Goal: Book appointment/travel/reservation

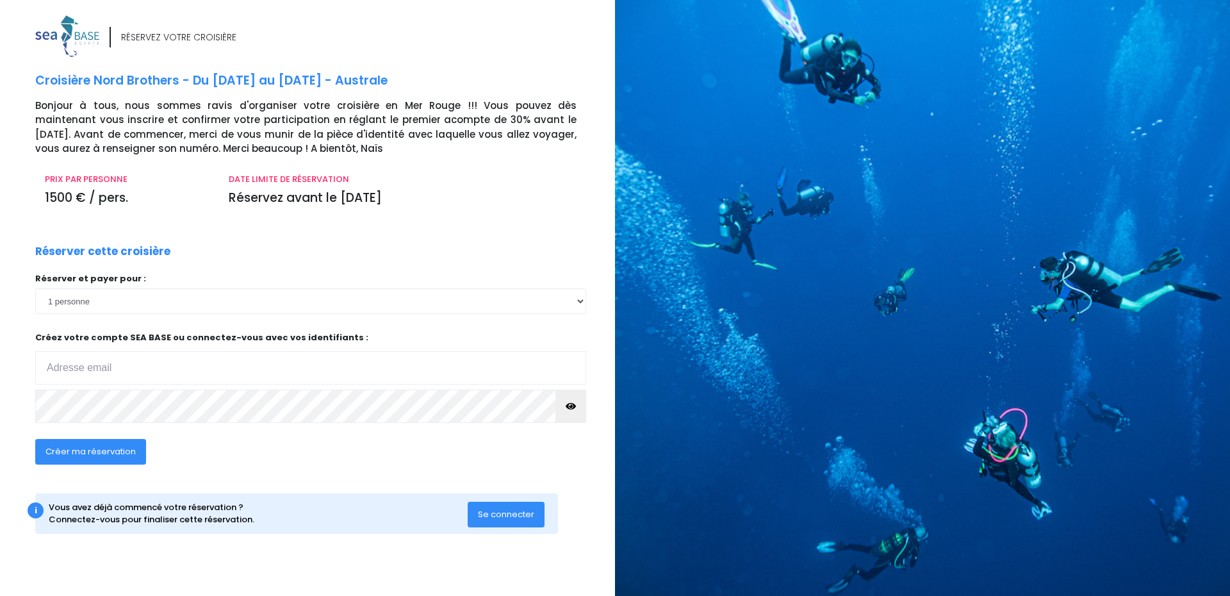
click at [309, 375] on input "email" at bounding box center [310, 367] width 551 height 33
type input "philippe_laumans@yahoo.fr"
click at [582, 301] on select "1 personne 2 personnes 3 personnes 4 personnes 5 personnes 6 personnes 7 person…" at bounding box center [310, 301] width 551 height 26
select select "2"
click at [35, 288] on select "1 personne 2 personnes 3 personnes 4 personnes 5 personnes 6 personnes 7 person…" at bounding box center [310, 301] width 551 height 26
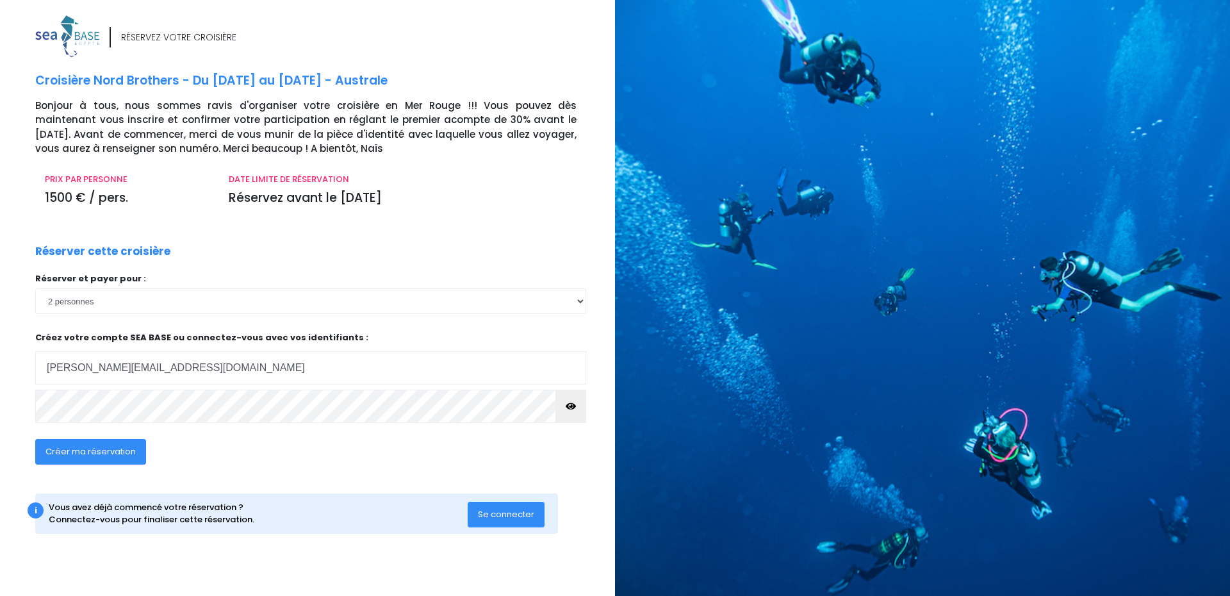
click at [482, 520] on button "Se connecter" at bounding box center [506, 515] width 77 height 26
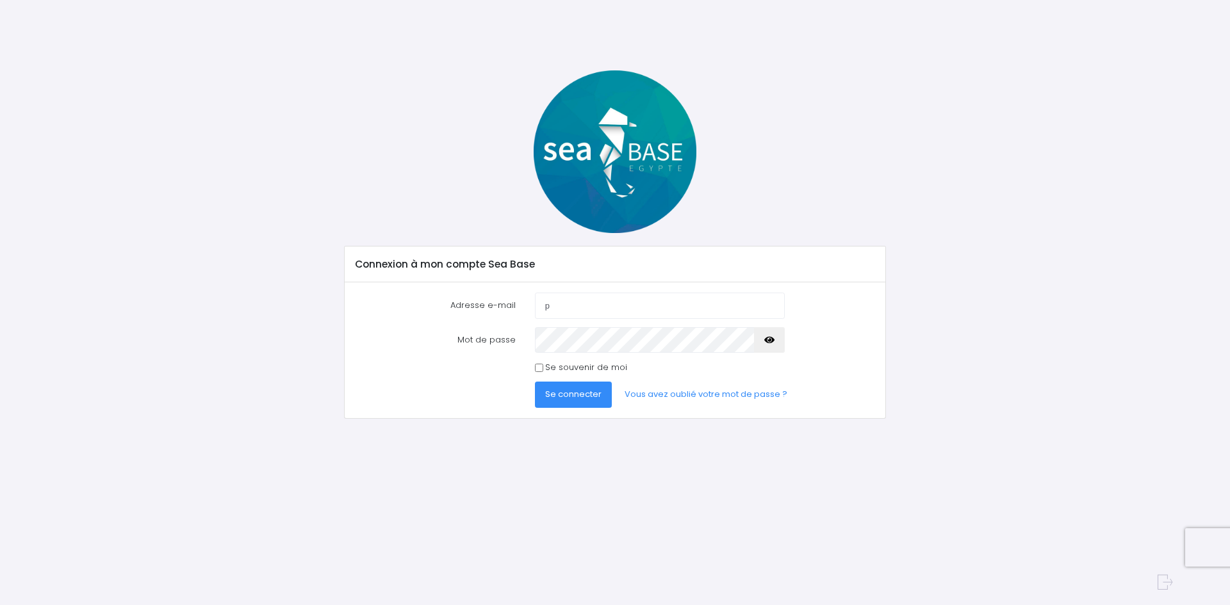
type input "[PERSON_NAME][EMAIL_ADDRESS][DOMAIN_NAME]"
click at [559, 398] on span "Se connecter" at bounding box center [573, 394] width 56 height 12
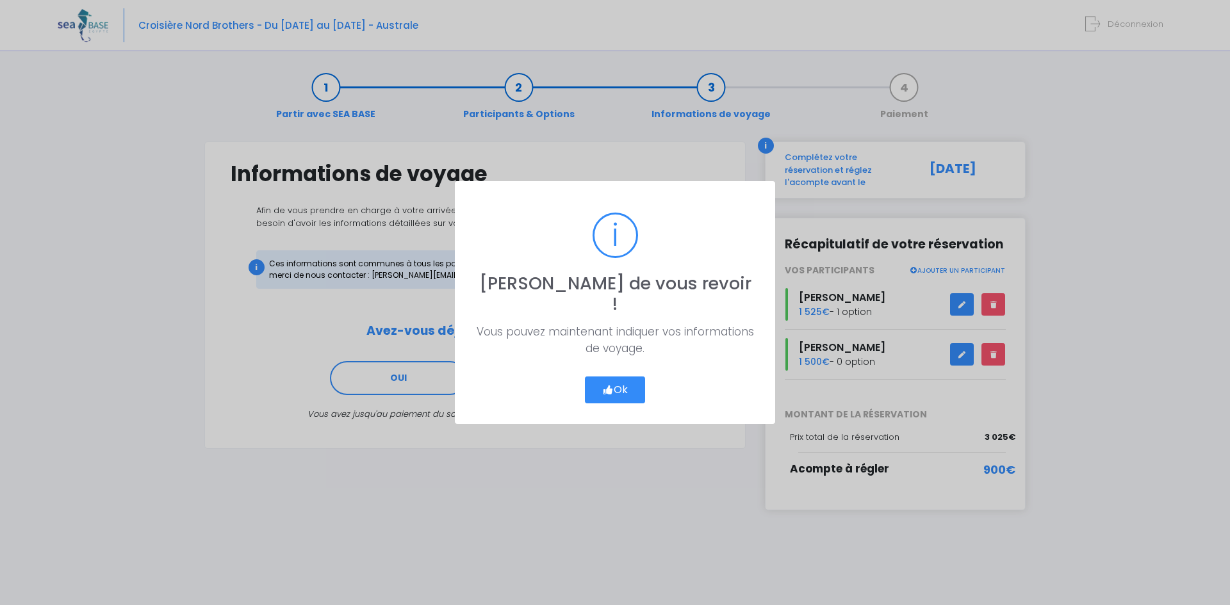
click at [601, 384] on button "Ok" at bounding box center [615, 390] width 60 height 27
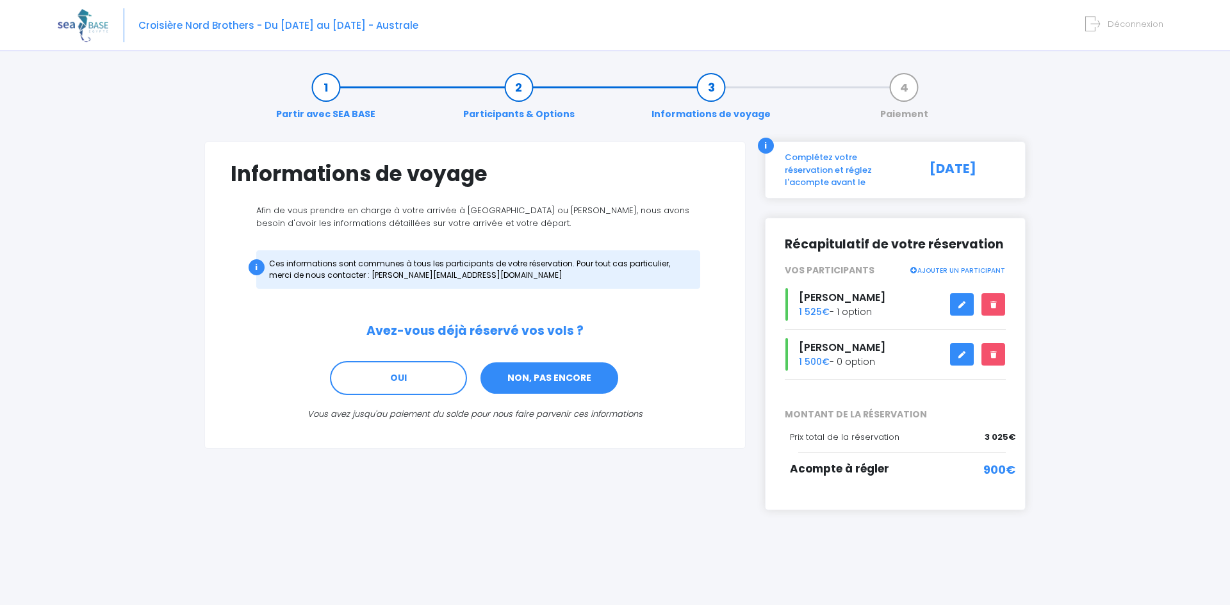
click at [535, 382] on link "NON, PAS ENCORE" at bounding box center [549, 378] width 140 height 35
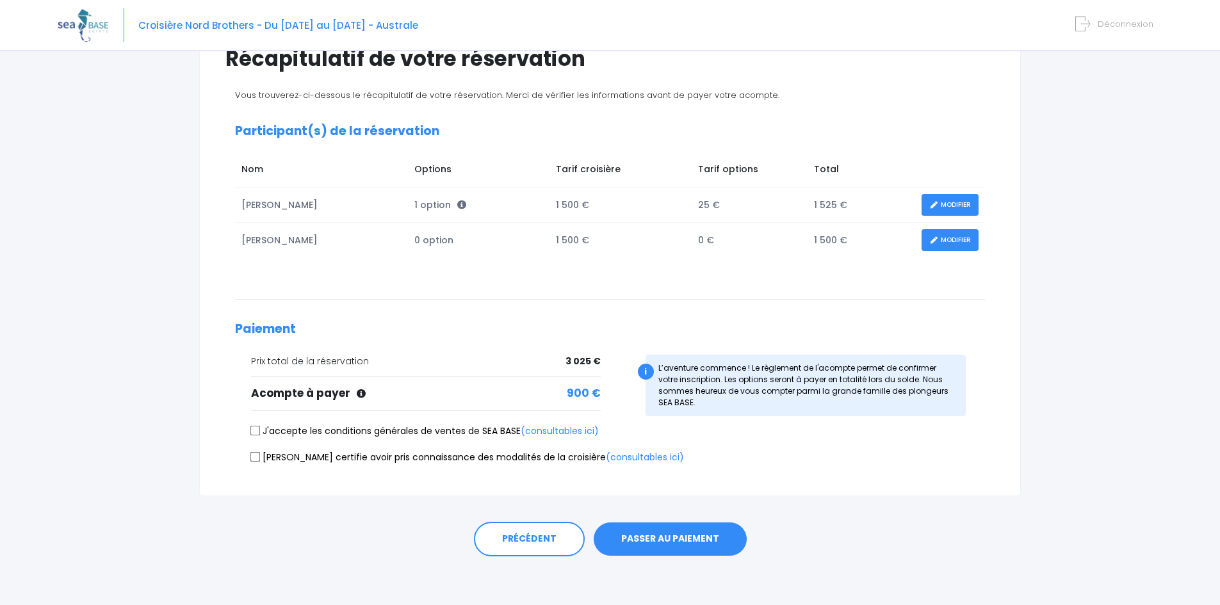
scroll to position [118, 0]
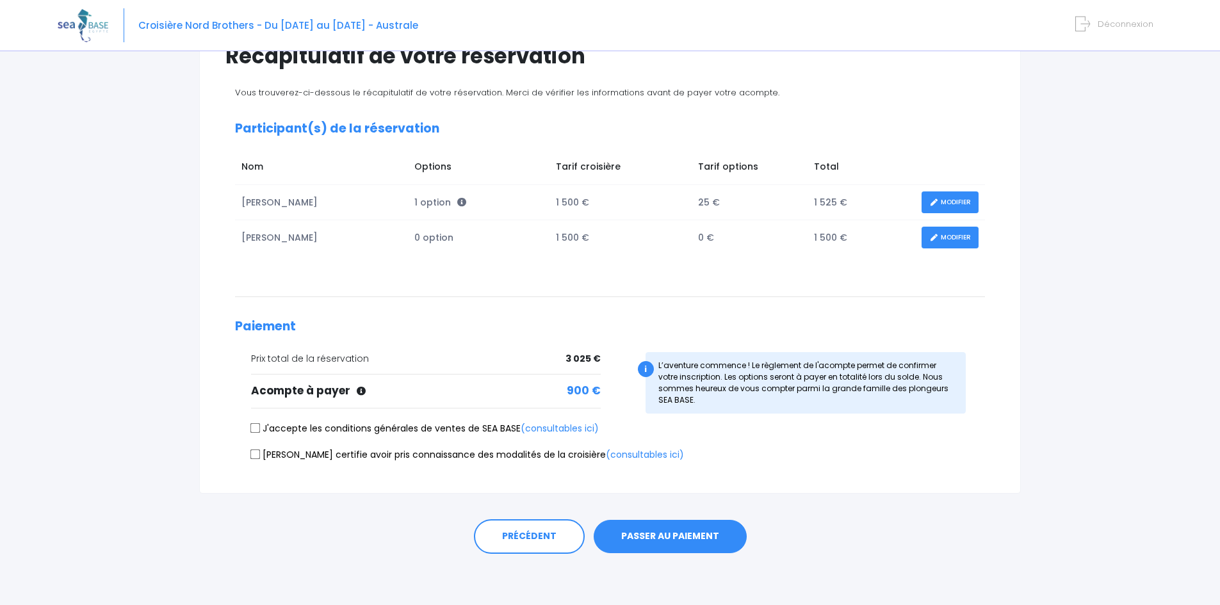
click at [253, 432] on input "J'accepte les conditions générales de ventes de SEA BASE (consultables ici)" at bounding box center [255, 428] width 10 height 10
checkbox input "true"
click at [259, 456] on input "Je certifie avoir pris connaissance des modalités de la croisière (consultables…" at bounding box center [255, 454] width 10 height 10
checkbox input "true"
click at [467, 446] on form "J'accepte les conditions générales de ventes de SEA BASE (consultables ici) Je …" at bounding box center [610, 444] width 750 height 44
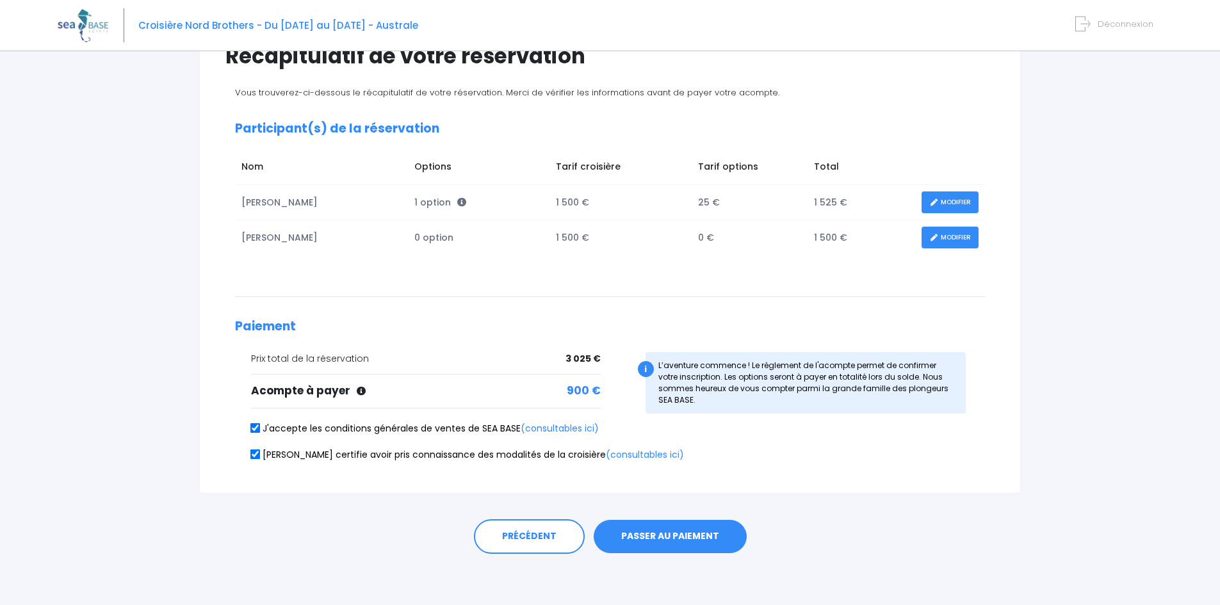
click at [633, 539] on button "PASSER AU PAIEMENT" at bounding box center [670, 536] width 153 height 33
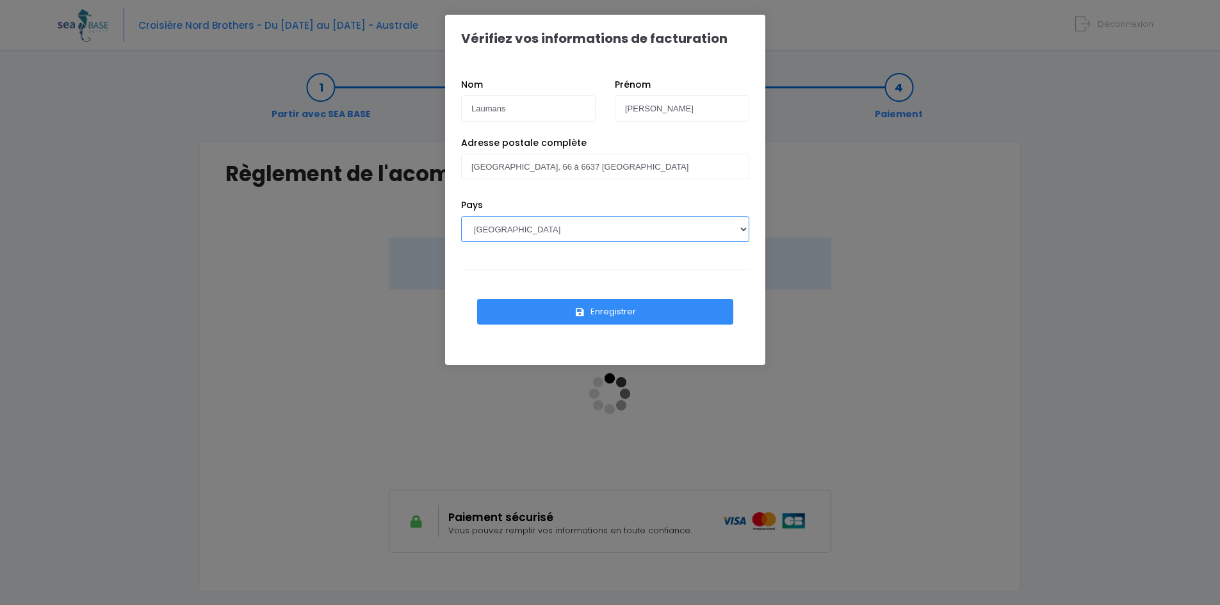
click at [738, 231] on select "AFGHANISTAN AFRIQUE DU SUD ÅLAND, ÎLES ALBANIE ALGÉRIE ALLEMAGNE ANDORRE ANGOLA…" at bounding box center [605, 229] width 288 height 26
select select "BE"
click at [461, 216] on select "AFGHANISTAN AFRIQUE DU SUD ÅLAND, ÎLES ALBANIE ALGÉRIE ALLEMAGNE ANDORRE ANGOLA…" at bounding box center [605, 229] width 288 height 26
drag, startPoint x: 622, startPoint y: 309, endPoint x: 615, endPoint y: 314, distance: 9.1
click at [615, 314] on button "Enregistrer" at bounding box center [605, 312] width 256 height 26
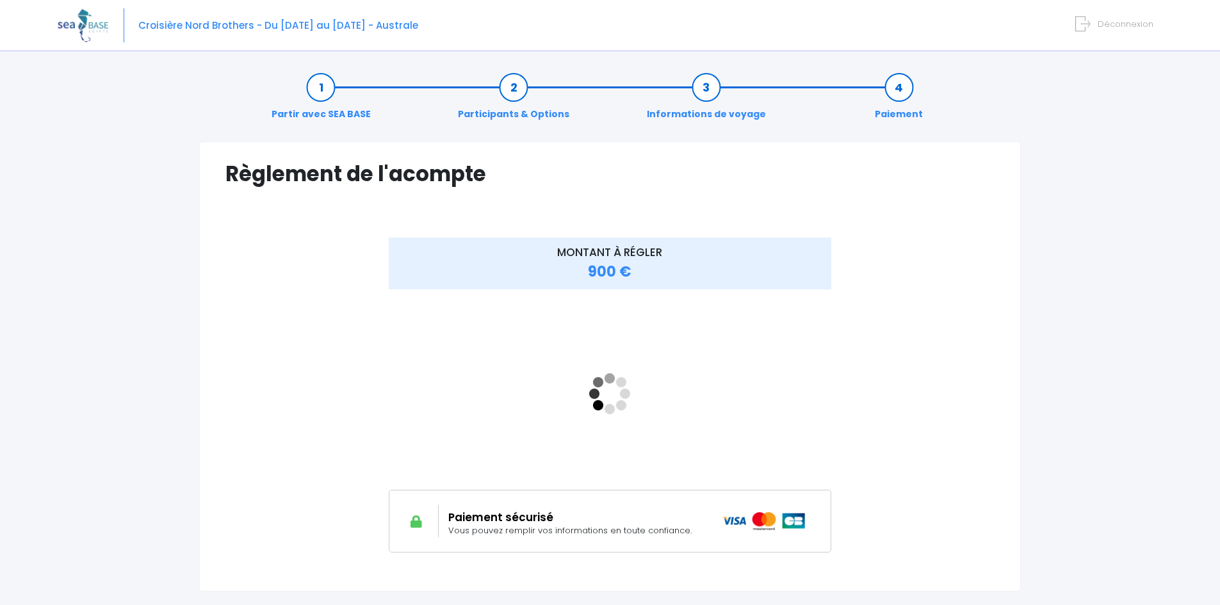
click at [934, 421] on div "MONTANT À RÉGLER 900 €" at bounding box center [609, 405] width 769 height 334
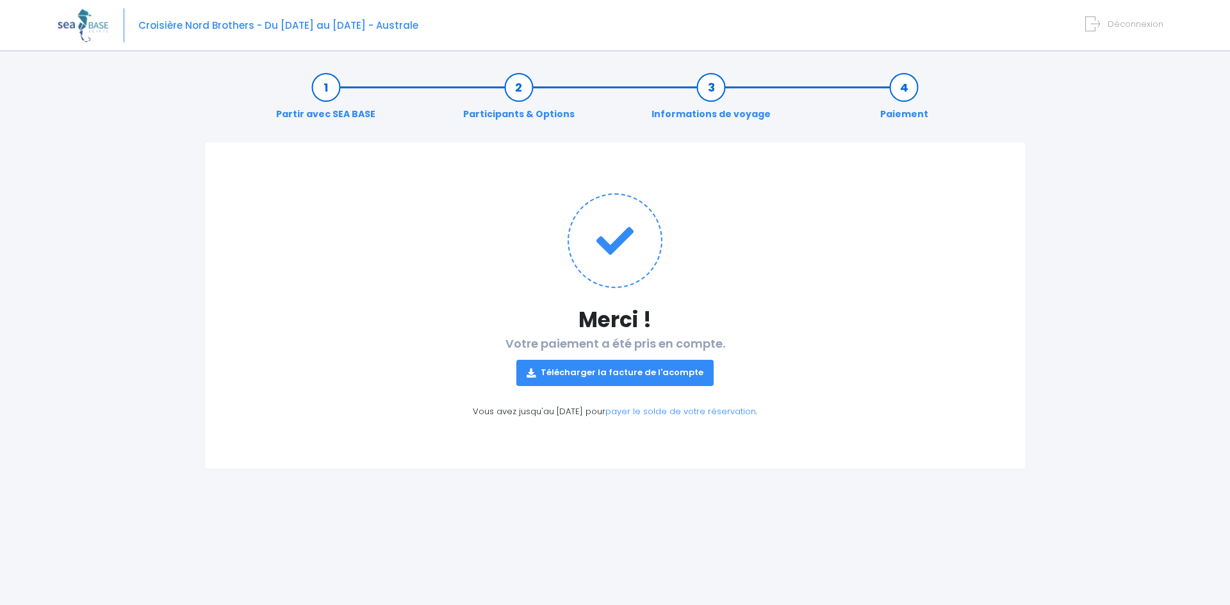
click at [639, 373] on link "Télécharger la facture de l'acompte" at bounding box center [614, 373] width 197 height 26
click at [1123, 27] on span "Déconnexion" at bounding box center [1135, 24] width 56 height 12
